Goal: Share content

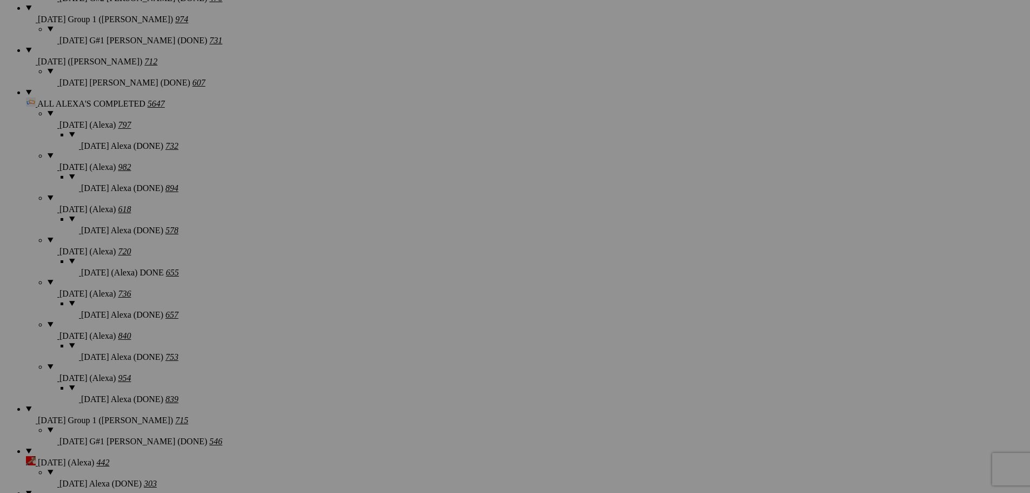
scroll to position [1081, 0]
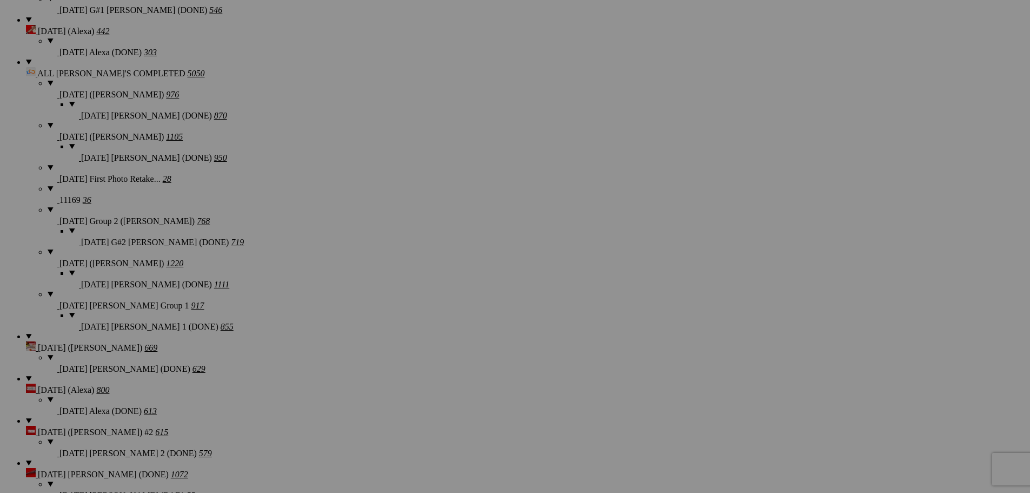
scroll to position [1514, 0]
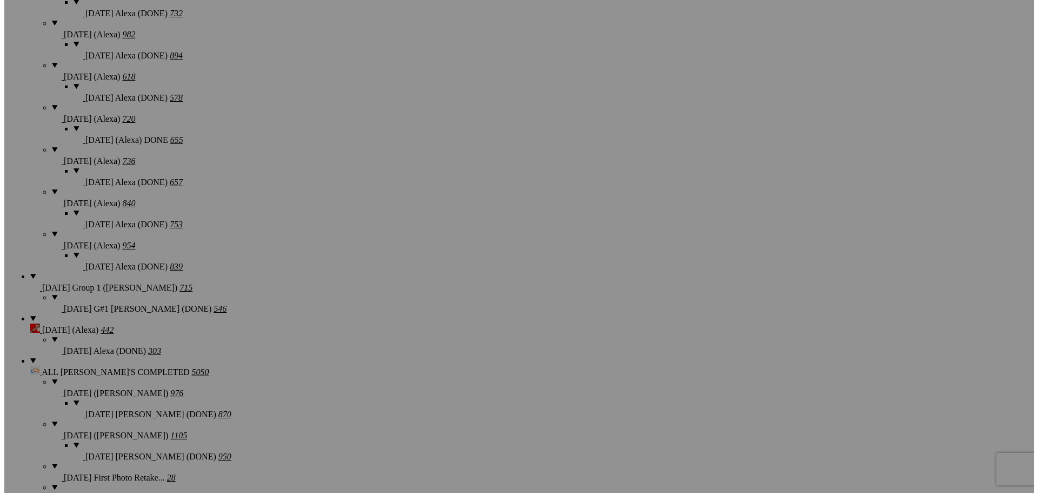
scroll to position [1189, 0]
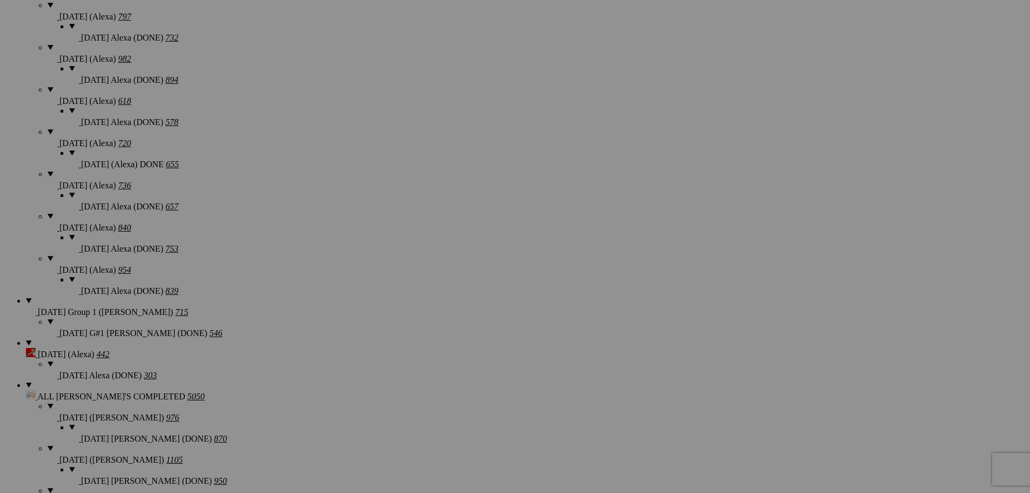
type textarea "<!-- [DOMAIN_NAME] image hosting. HTML Bulk Share code Starts Here --> <div sty…"
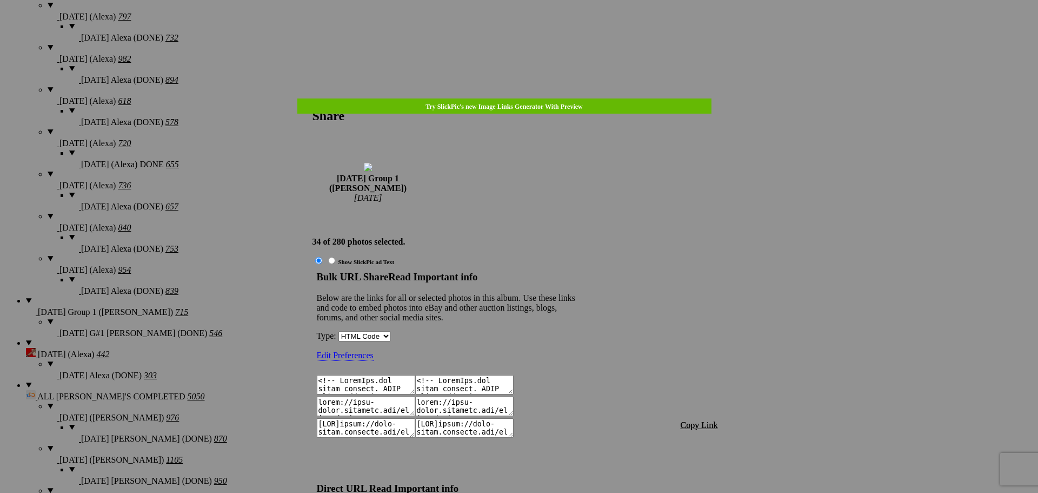
click at [702, 420] on span "Copy Link" at bounding box center [699, 424] width 37 height 9
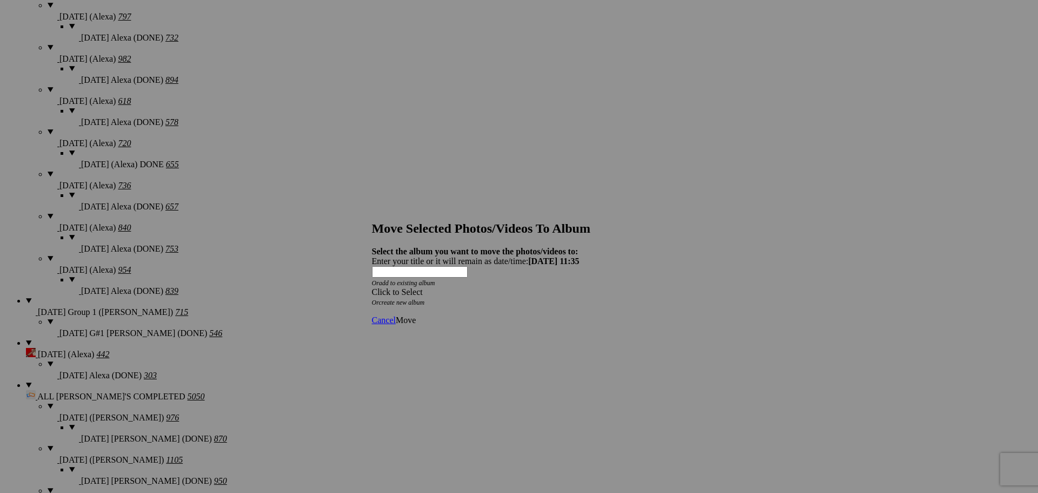
click at [504, 287] on div "Click to Select" at bounding box center [515, 292] width 287 height 10
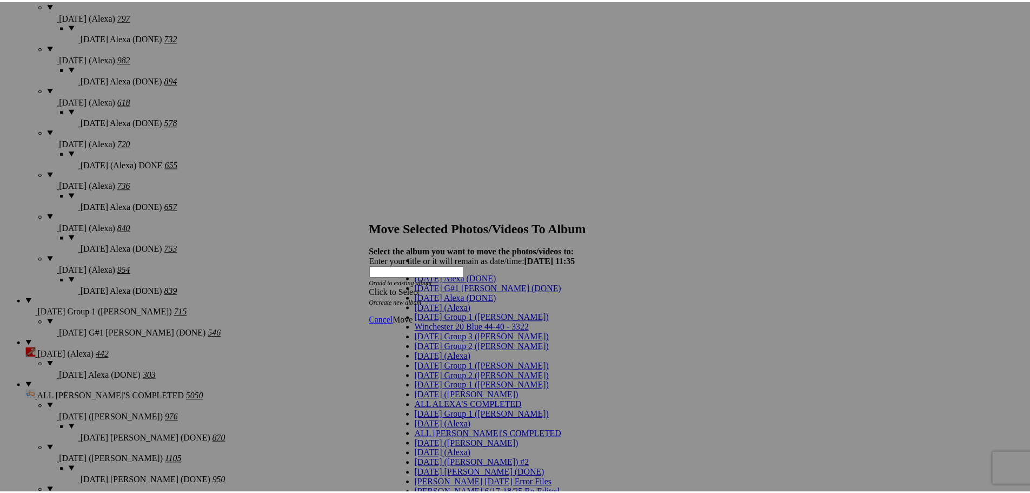
scroll to position [54, 0]
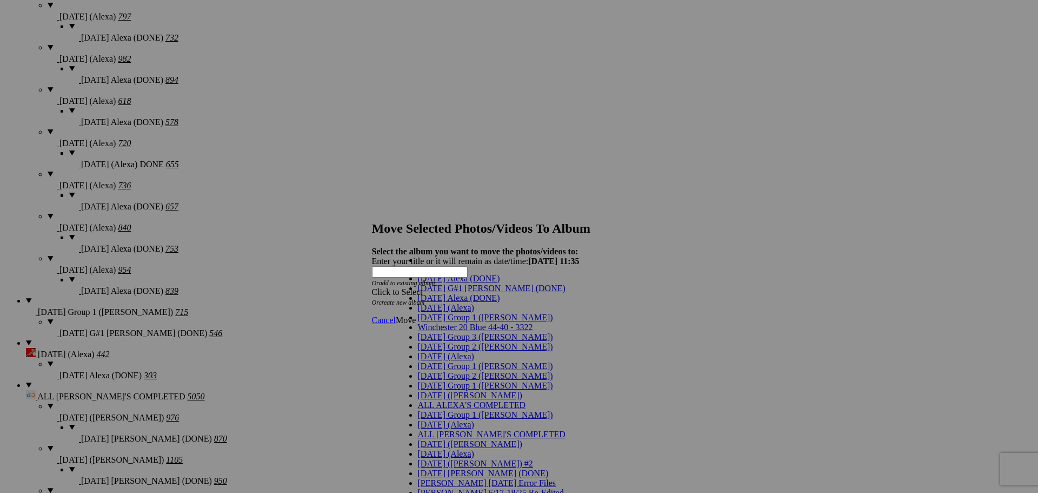
click at [448, 361] on span "[DATE] Group 1 ([PERSON_NAME])" at bounding box center [485, 365] width 135 height 9
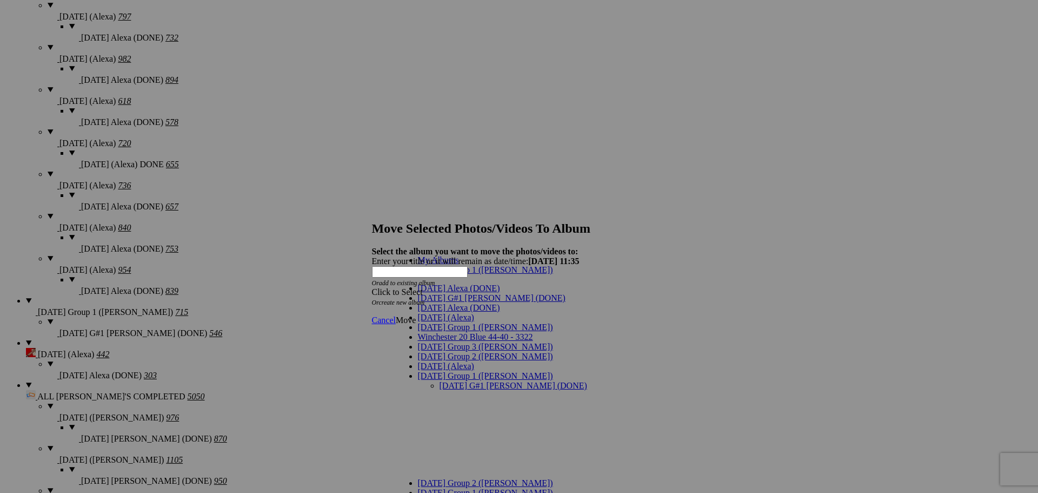
click at [455, 381] on link "[DATE] G#1 [PERSON_NAME] (DONE)" at bounding box center [514, 385] width 148 height 9
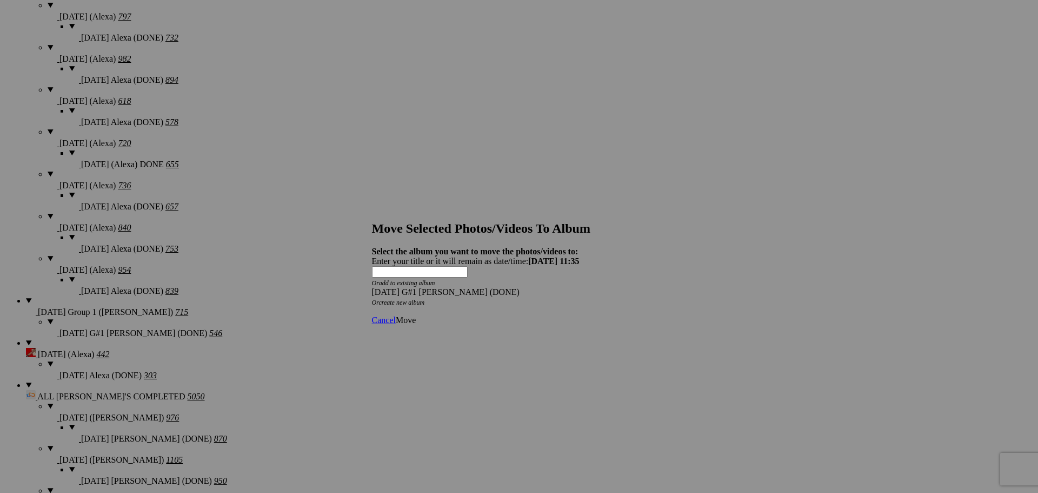
click at [416, 315] on span "Move" at bounding box center [406, 319] width 20 height 9
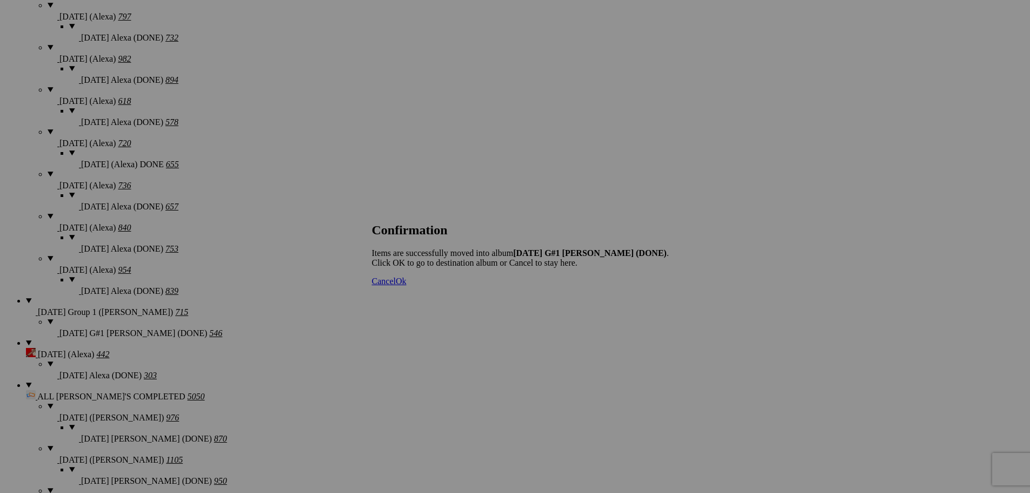
click at [396, 285] on link "Cancel" at bounding box center [384, 280] width 24 height 9
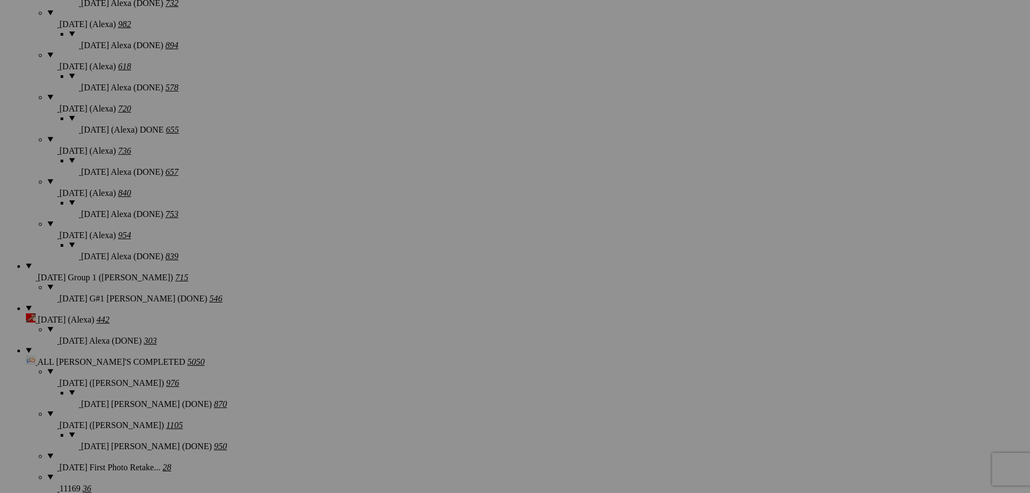
scroll to position [1243, 0]
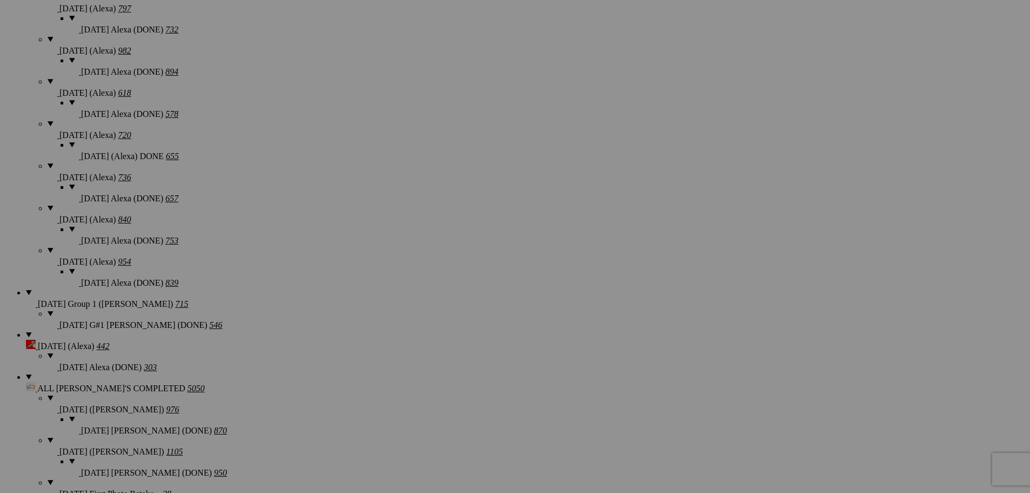
scroll to position [1243, 0]
